Goal: Check status: Check status

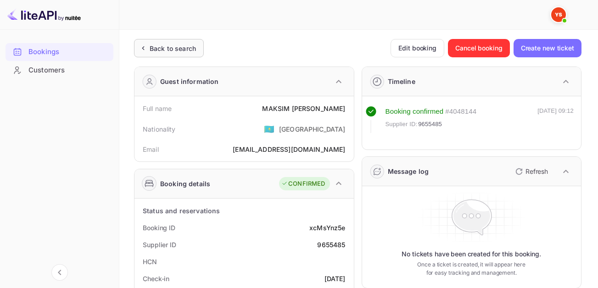
click at [162, 44] on div "Back to search" at bounding box center [173, 49] width 46 height 10
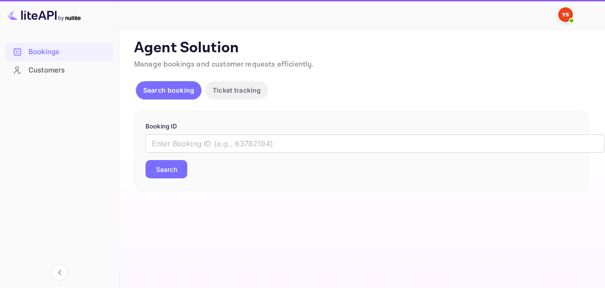
click at [281, 130] on p "Booking ID" at bounding box center [362, 126] width 432 height 9
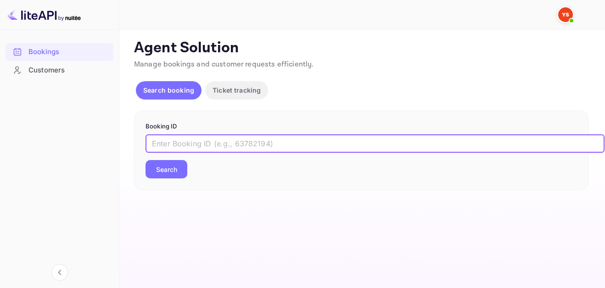
drag, startPoint x: 274, startPoint y: 141, endPoint x: 279, endPoint y: 149, distance: 9.9
click at [274, 141] on input "text" at bounding box center [375, 144] width 459 height 18
paste input "9449369"
type input "9449369"
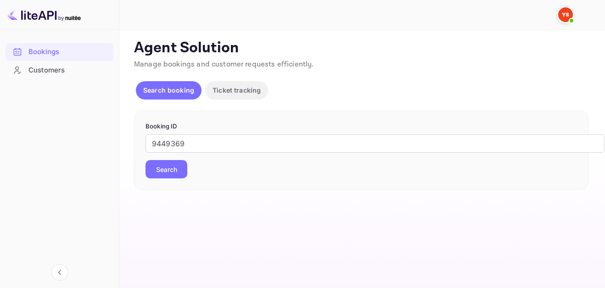
click at [167, 161] on button "Search" at bounding box center [167, 169] width 42 height 18
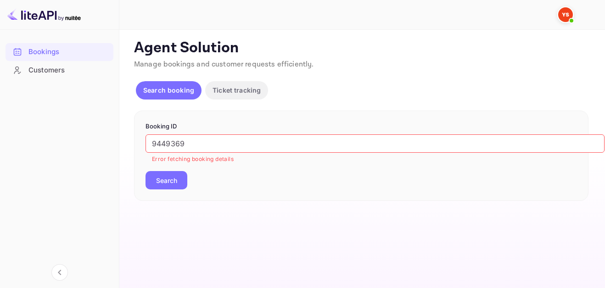
click at [230, 136] on input "9449369" at bounding box center [375, 144] width 459 height 18
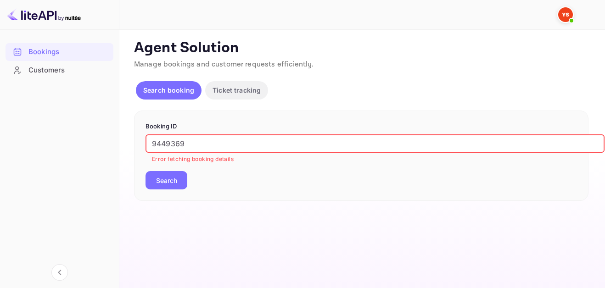
drag, startPoint x: 142, startPoint y: 137, endPoint x: 107, endPoint y: 134, distance: 35.0
click at [107, 134] on div "Bookings Customers Now you can check your travel website directly from the link…" at bounding box center [302, 144] width 605 height 288
click at [171, 192] on div "Booking ID 9449369 ​ Error fetching booking details Search" at bounding box center [361, 156] width 455 height 90
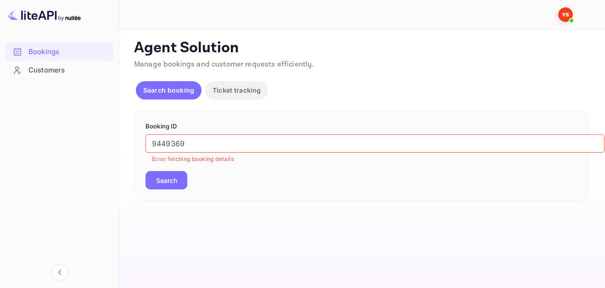
click at [171, 184] on button "Search" at bounding box center [167, 180] width 42 height 18
click at [174, 92] on p "Search booking" at bounding box center [168, 90] width 51 height 10
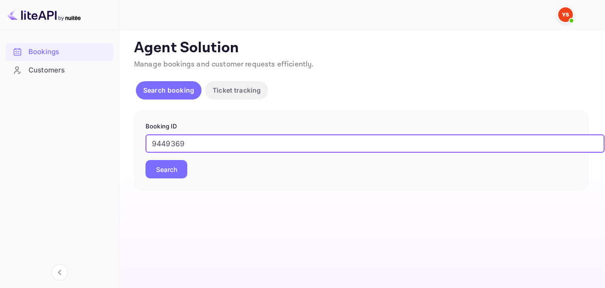
type input "9449369"
click at [187, 171] on div "9449369 ​ Search" at bounding box center [362, 157] width 432 height 44
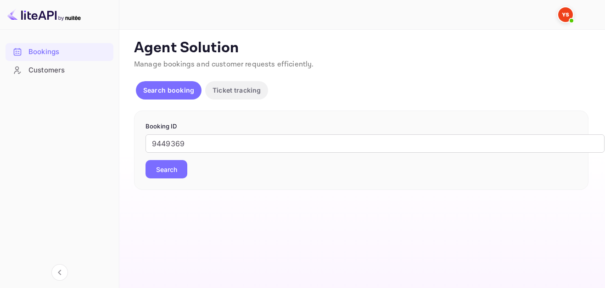
click at [183, 171] on button "Search" at bounding box center [167, 169] width 42 height 18
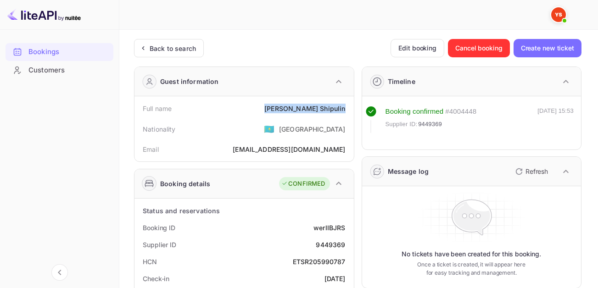
drag, startPoint x: 293, startPoint y: 100, endPoint x: 349, endPoint y: 116, distance: 59.3
click at [349, 116] on div "Full name Sergey Shipulin Nationality 🇰🇿 Kazakhstan Email mgamma1@yandex.ru" at bounding box center [244, 128] width 219 height 65
copy div "Sergey Shipulin"
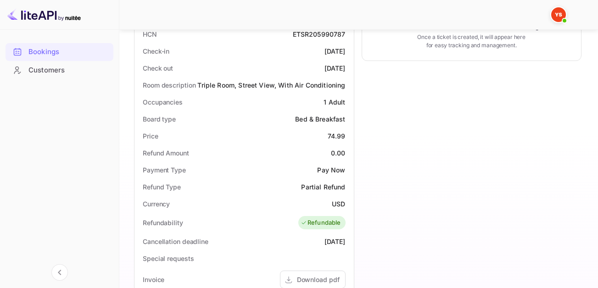
scroll to position [230, 0]
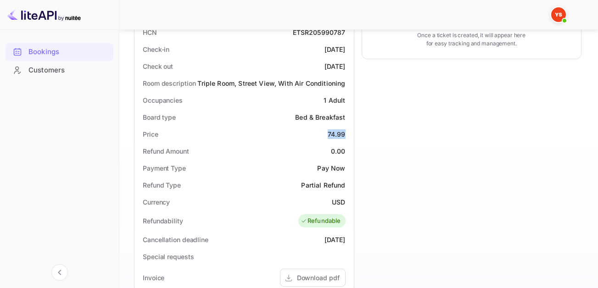
drag, startPoint x: 346, startPoint y: 136, endPoint x: 352, endPoint y: 135, distance: 6.0
click at [352, 135] on div "Status and reservations Booking ID werIIBJRS Supplier ID 9449369 HCN ETSR205990…" at bounding box center [244, 230] width 219 height 523
copy div "74.99"
